Goal: Check status

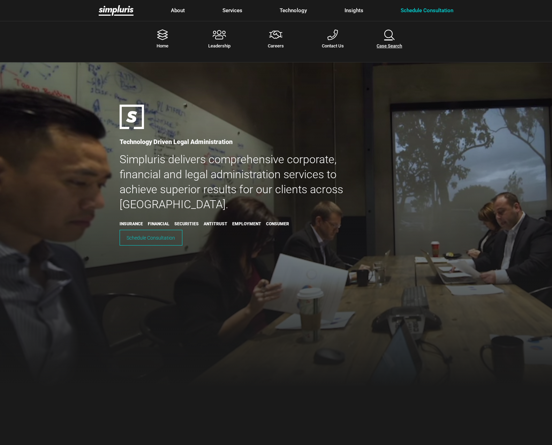
click at [392, 38] on icon at bounding box center [389, 37] width 57 height 14
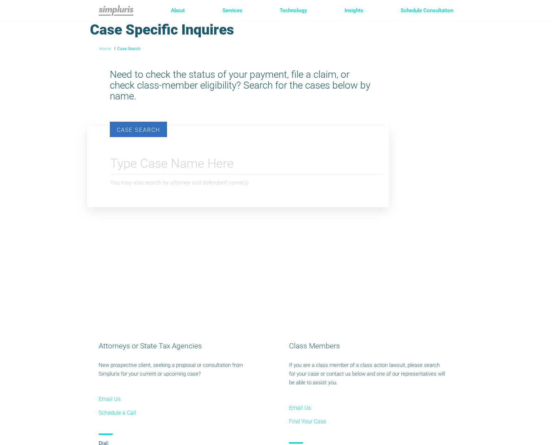
click at [148, 172] on body "About Services Technology Insights Schedule Consultation Home Leadership" at bounding box center [276, 222] width 552 height 445
type input "r"
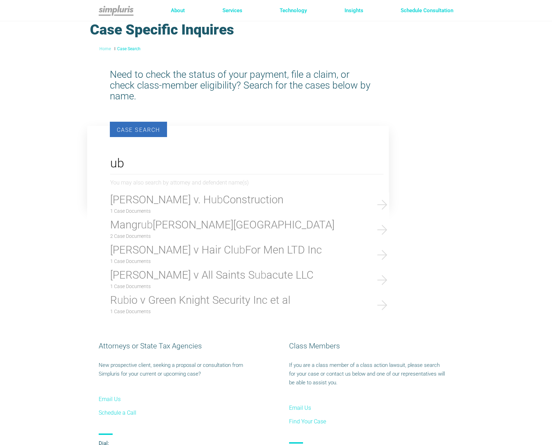
type input "u"
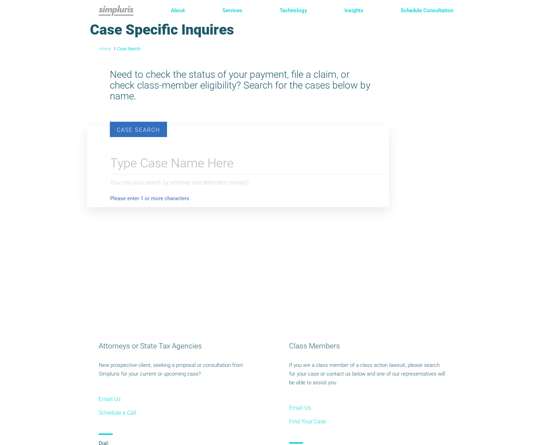
drag, startPoint x: 288, startPoint y: 243, endPoint x: 286, endPoint y: 201, distance: 41.9
click at [288, 243] on div "Need to check the status of your payment, file a claim, or check class-member e…" at bounding box center [224, 183] width 312 height 257
